Goal: Information Seeking & Learning: Learn about a topic

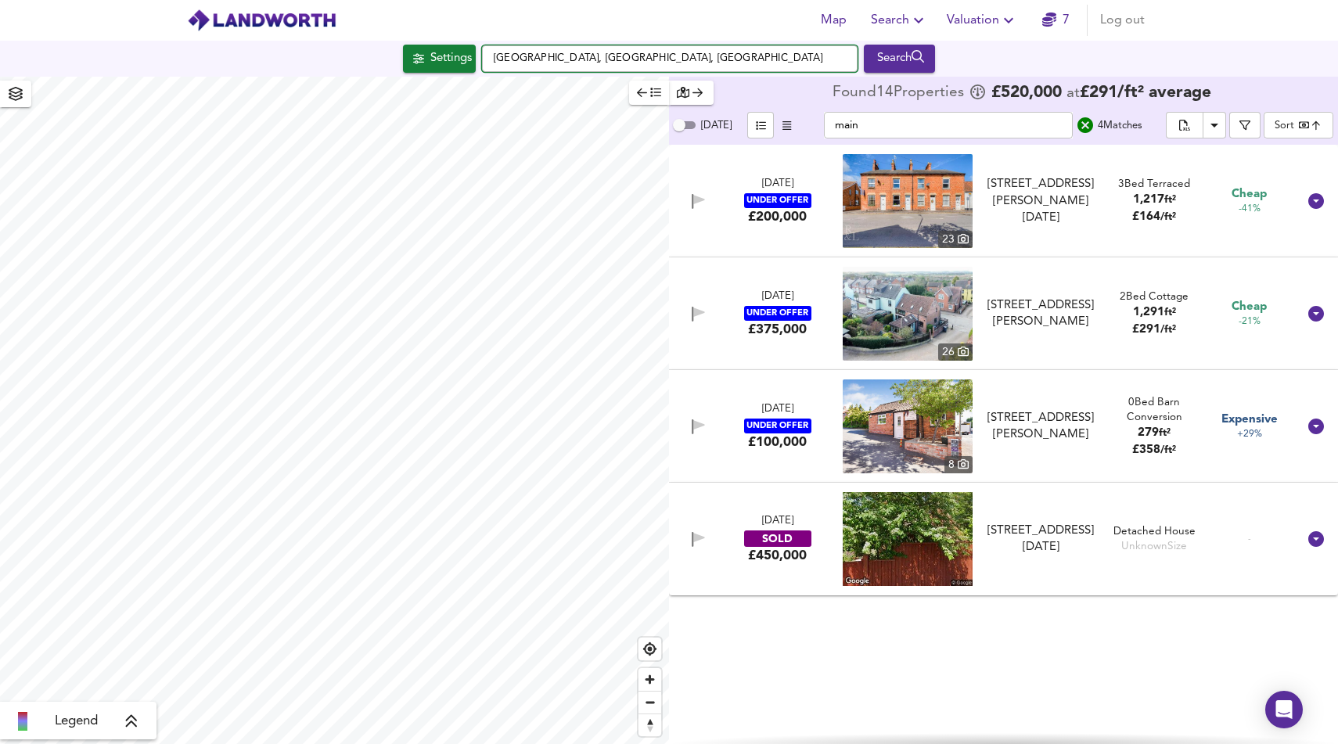
click at [578, 57] on input "[GEOGRAPHIC_DATA], [GEOGRAPHIC_DATA], [GEOGRAPHIC_DATA]" at bounding box center [670, 58] width 376 height 27
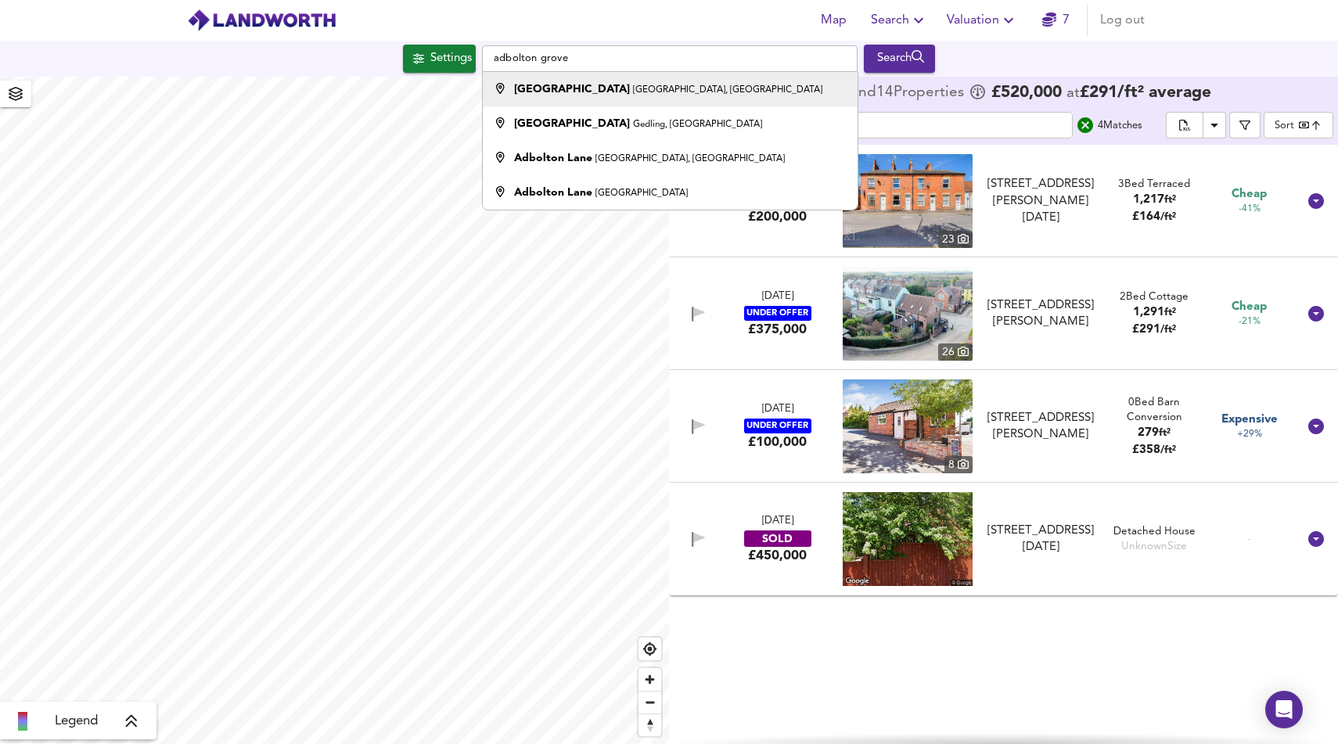
click at [576, 93] on strong "[GEOGRAPHIC_DATA]" at bounding box center [572, 89] width 116 height 11
type input "[GEOGRAPHIC_DATA], [GEOGRAPHIC_DATA], [GEOGRAPHIC_DATA]"
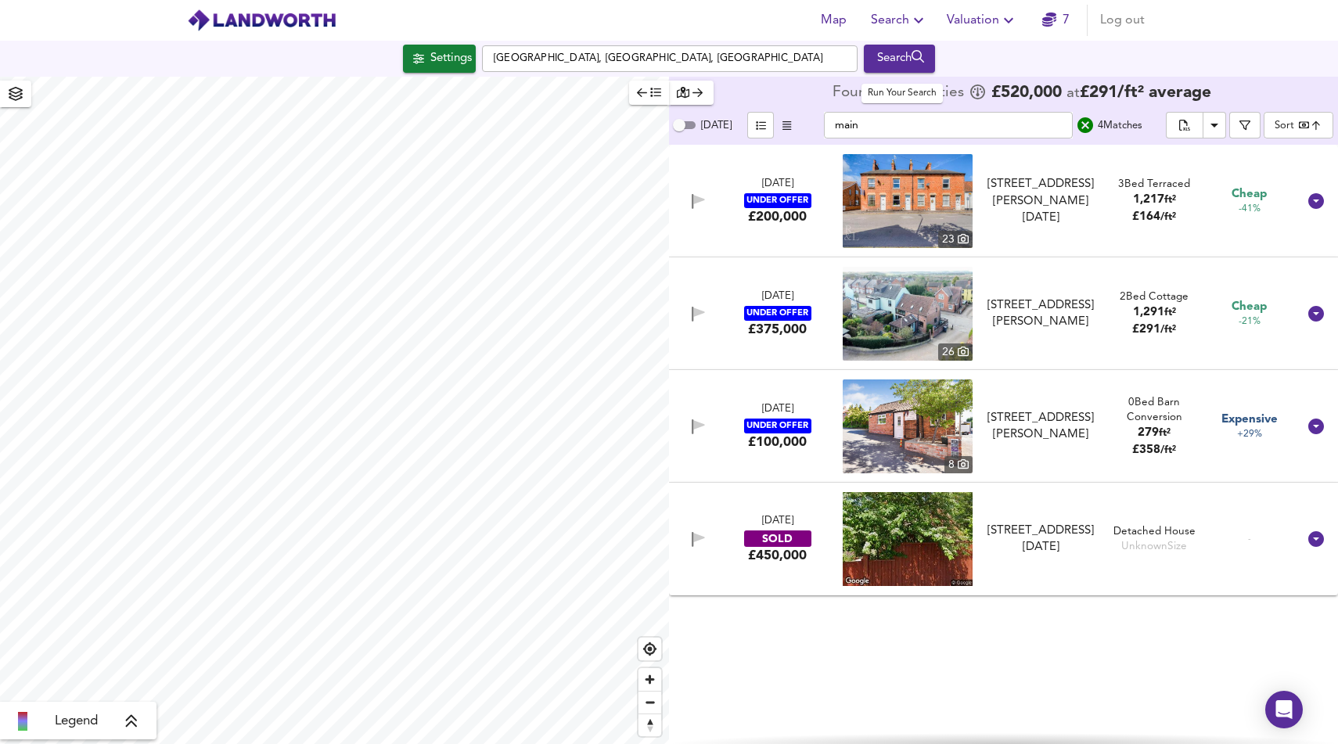
click at [895, 63] on div "Search" at bounding box center [899, 59] width 63 height 20
type input "cheapest"
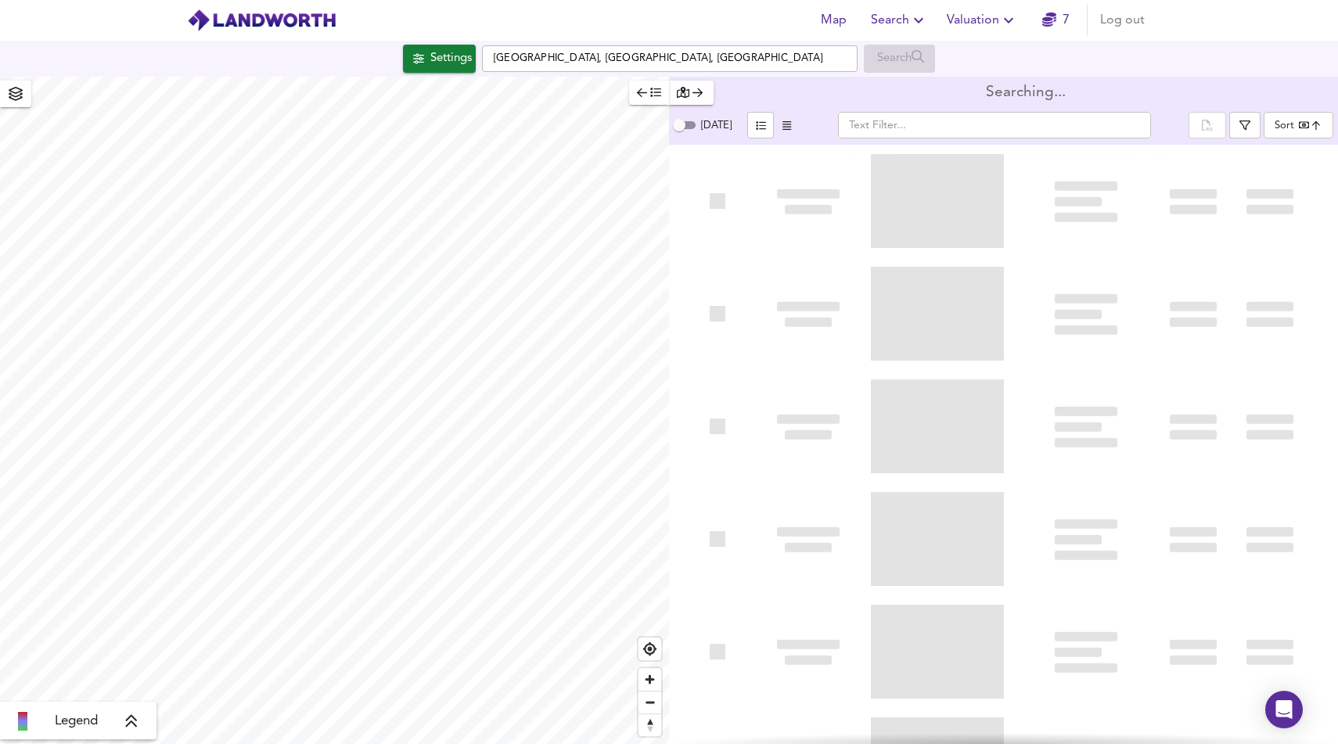
type input "bestdeal"
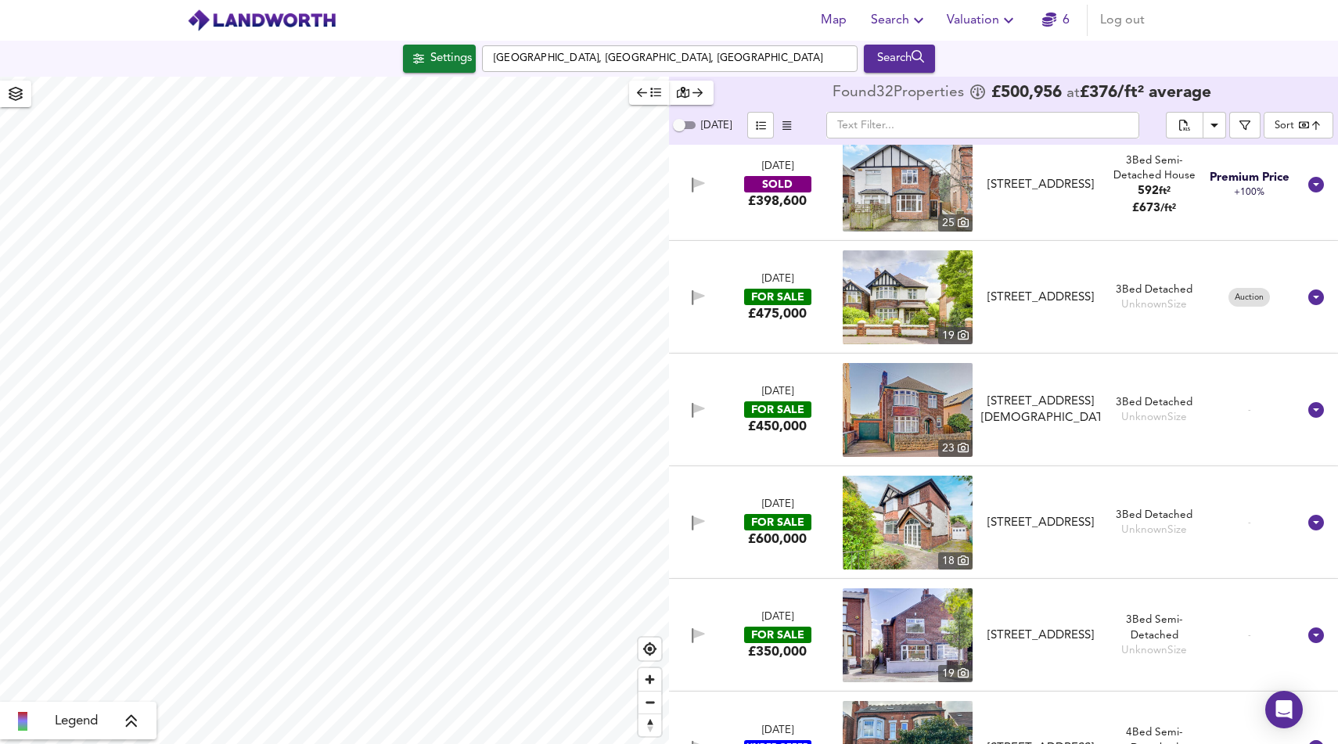
scroll to position [2611, 0]
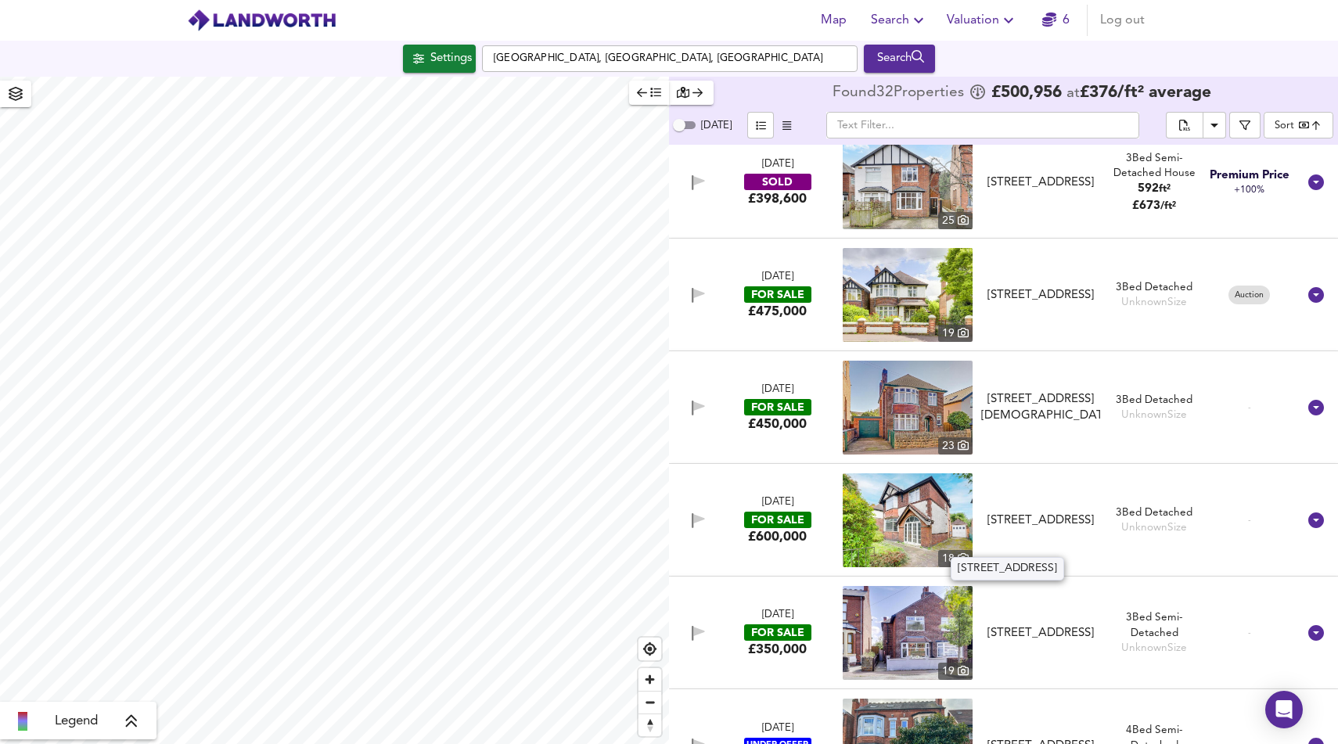
click at [1018, 513] on div "[STREET_ADDRESS]" at bounding box center [1040, 521] width 119 height 16
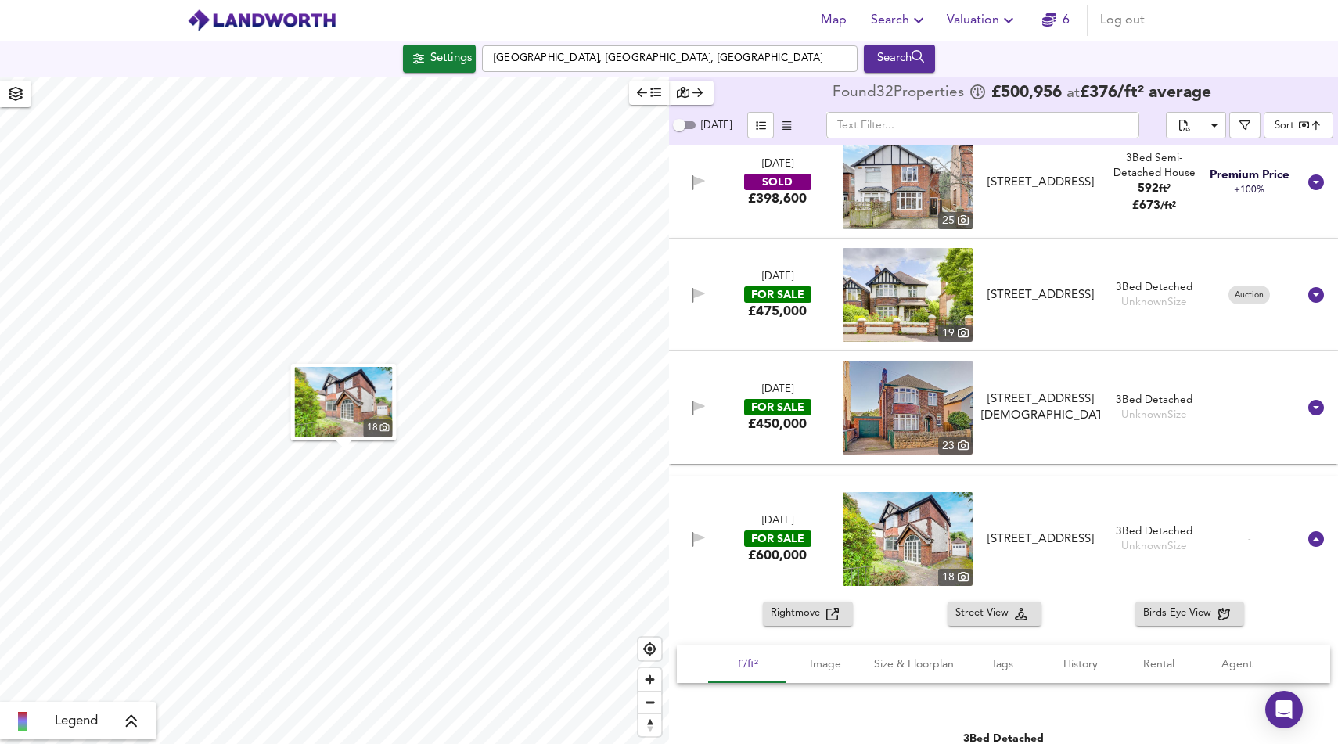
click at [827, 617] on icon "button" at bounding box center [832, 614] width 13 height 13
